Goal: Transaction & Acquisition: Purchase product/service

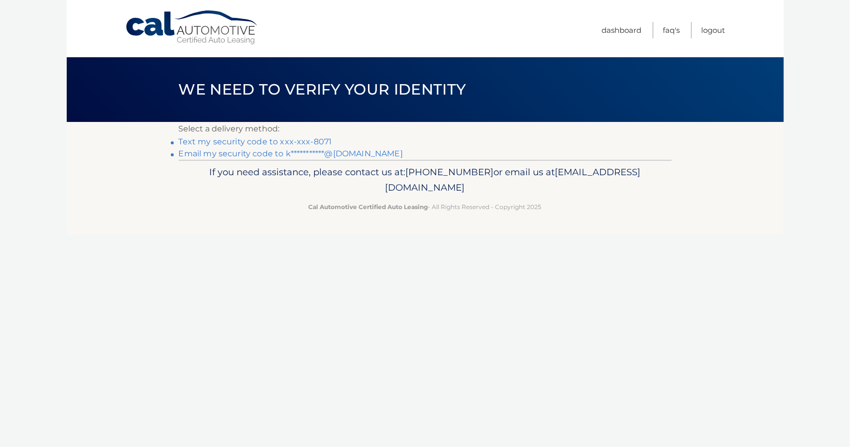
click at [316, 143] on link "Text my security code to xxx-xxx-8071" at bounding box center [255, 141] width 153 height 9
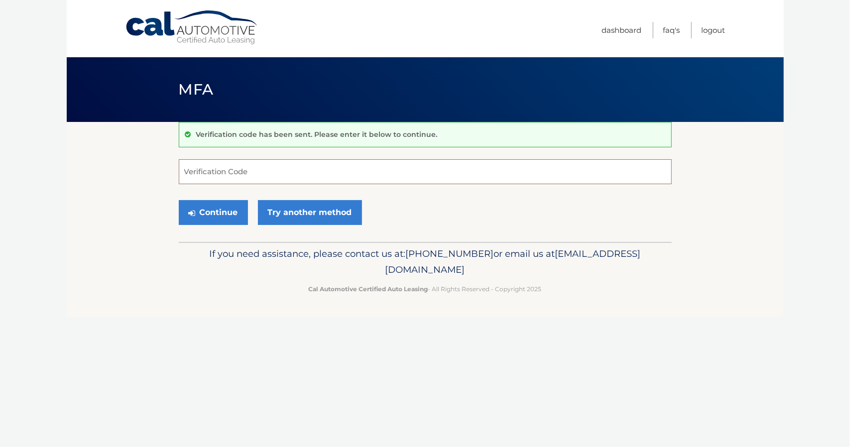
click at [244, 173] on input "Verification Code" at bounding box center [425, 171] width 493 height 25
type input "083152"
click at [216, 218] on button "Continue" at bounding box center [213, 212] width 69 height 25
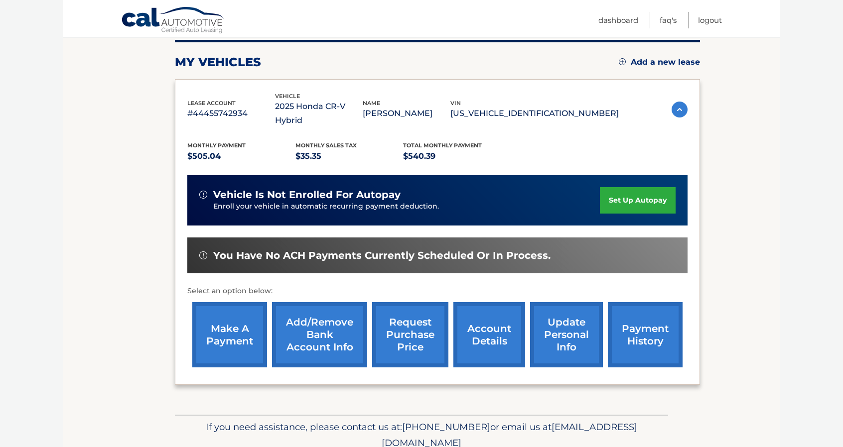
scroll to position [149, 0]
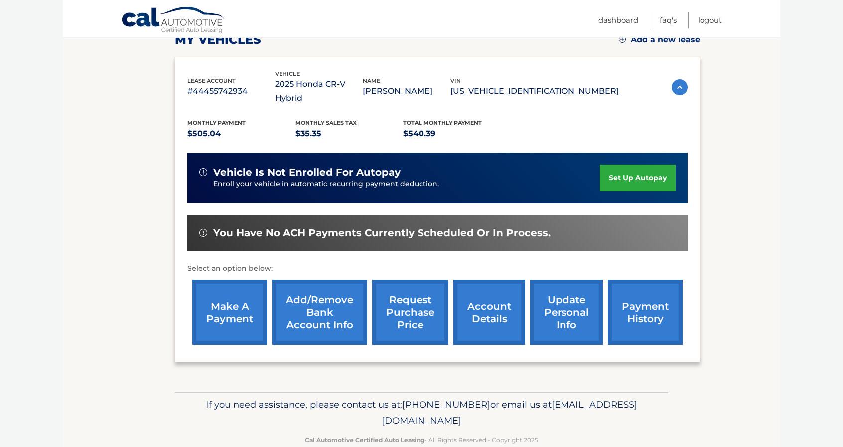
click at [242, 283] on link "make a payment" at bounding box center [229, 312] width 75 height 65
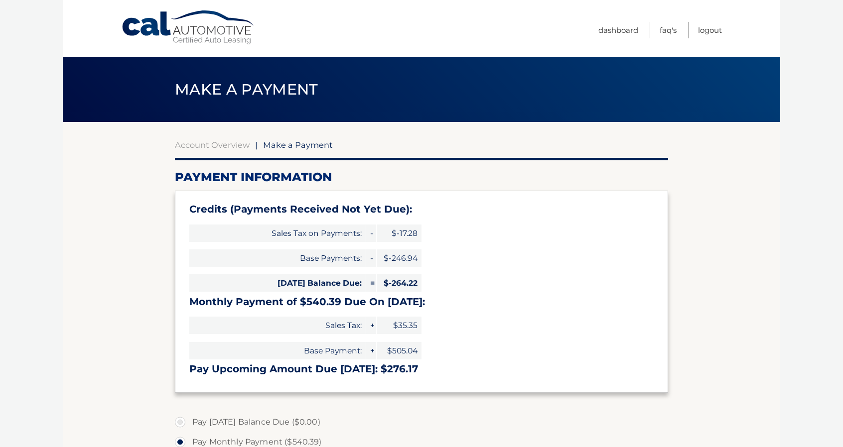
select select "MGMzNWQ1OGYtMGY5ZC00NDk0LWIxMWYtMzU5Yzg1ZTlmZjNj"
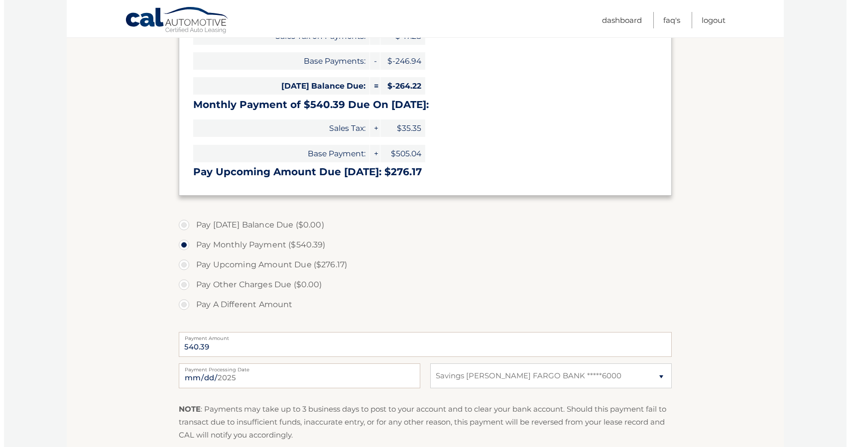
scroll to position [249, 0]
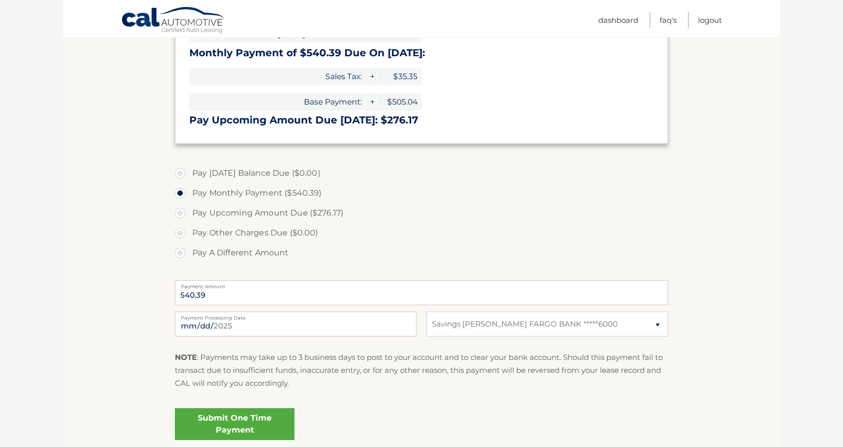
click at [183, 254] on label "Pay A Different Amount" at bounding box center [421, 253] width 493 height 20
click at [183, 254] on input "Pay A Different Amount" at bounding box center [184, 251] width 10 height 16
radio input "true"
type input "140.00"
click at [248, 424] on link "Submit One Time Payment" at bounding box center [235, 424] width 120 height 32
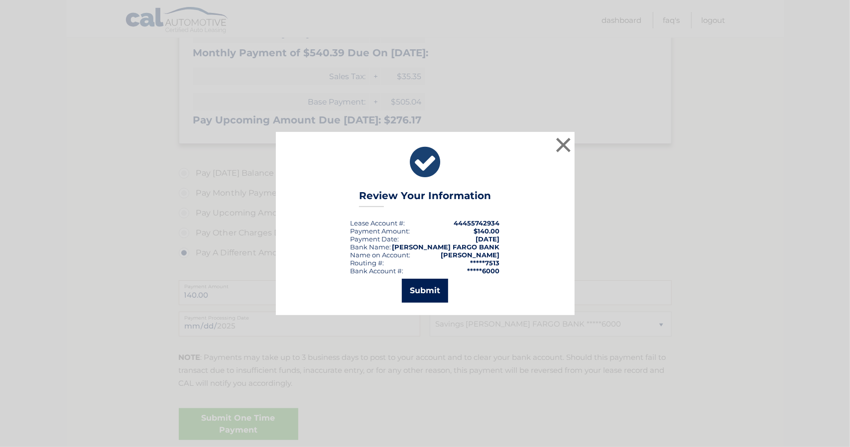
click at [426, 292] on button "Submit" at bounding box center [425, 291] width 46 height 24
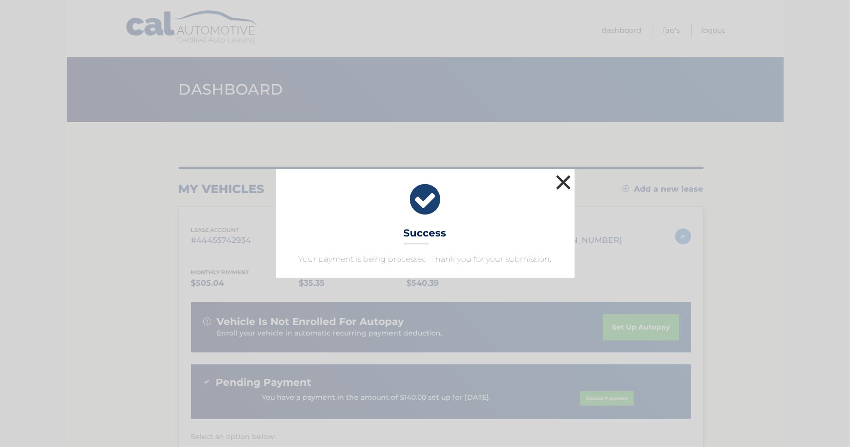
click at [569, 183] on button "×" at bounding box center [564, 182] width 20 height 20
